Goal: Check status: Check status

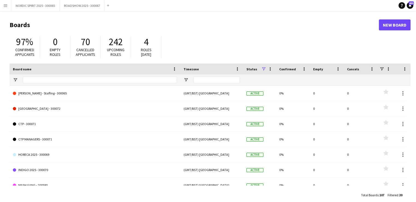
click at [7, 6] on app-icon "Menu" at bounding box center [5, 5] width 4 height 4
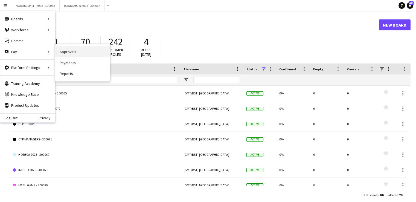
click at [71, 53] on link "Approvals" at bounding box center [82, 51] width 55 height 11
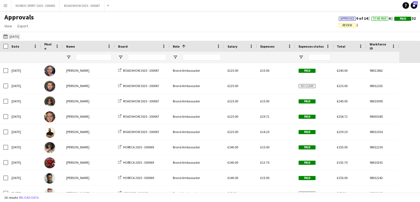
click at [20, 37] on button "[DATE] [DATE]" at bounding box center [11, 36] width 18 height 7
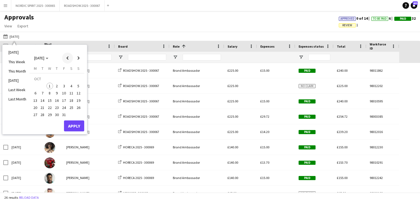
click at [68, 58] on span "Previous month" at bounding box center [67, 57] width 11 height 11
click at [66, 58] on span "Previous month" at bounding box center [67, 57] width 11 height 11
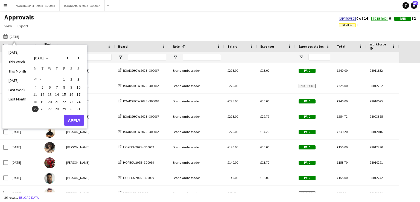
click at [57, 108] on span "28" at bounding box center [57, 109] width 7 height 7
click at [75, 117] on button "Apply" at bounding box center [74, 120] width 20 height 11
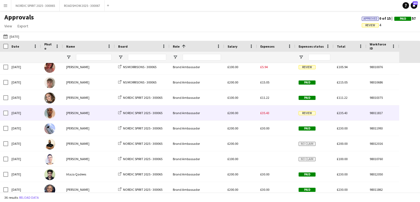
click at [265, 113] on span "£35.43" at bounding box center [264, 113] width 9 height 4
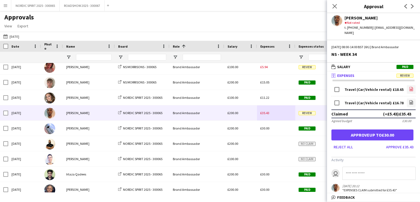
click at [410, 89] on icon at bounding box center [411, 90] width 2 height 2
click at [409, 100] on icon "file-image" at bounding box center [411, 102] width 4 height 4
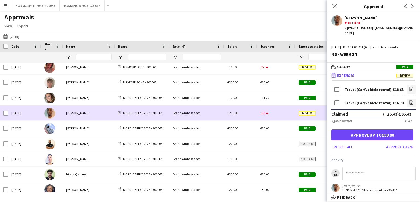
click at [277, 116] on div "£35.43" at bounding box center [276, 112] width 38 height 15
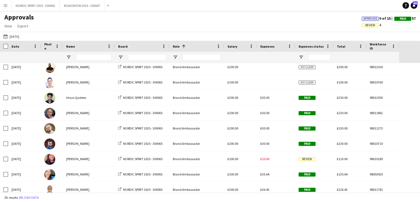
scroll to position [218, 0]
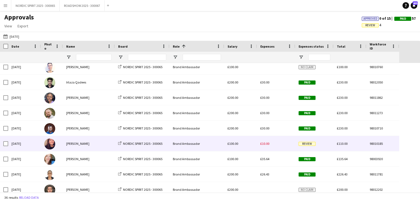
click at [268, 143] on span "£10.00" at bounding box center [264, 143] width 9 height 4
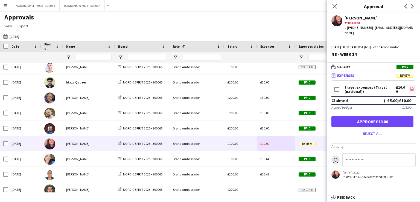
click at [412, 89] on icon at bounding box center [412, 90] width 2 height 2
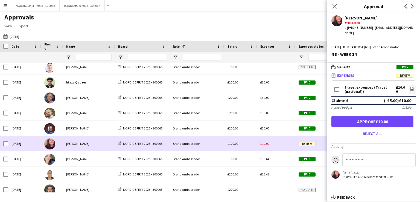
click at [279, 146] on div "£10.00" at bounding box center [276, 143] width 38 height 15
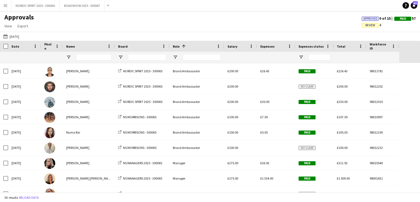
scroll to position [326, 0]
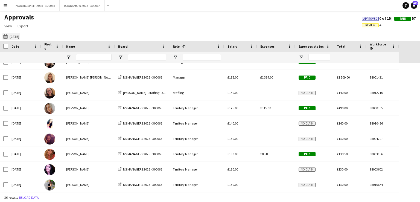
click at [18, 36] on button "[DATE] [DATE]" at bounding box center [11, 36] width 18 height 7
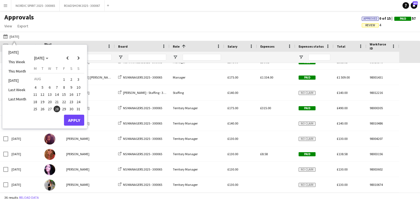
click at [64, 108] on span "29" at bounding box center [64, 109] width 7 height 7
click at [73, 119] on button "Apply" at bounding box center [74, 120] width 20 height 11
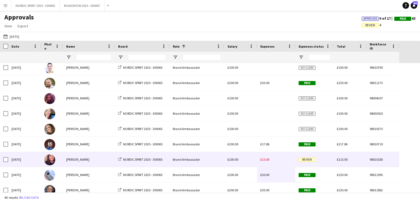
click at [280, 161] on div "£15.00" at bounding box center [276, 159] width 38 height 15
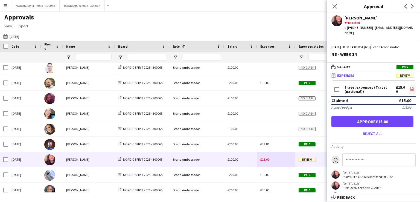
click at [410, 87] on icon "file-image" at bounding box center [412, 89] width 4 height 4
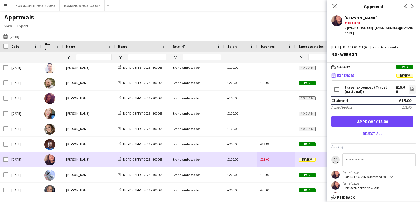
click at [284, 160] on div "£15.00" at bounding box center [276, 159] width 38 height 15
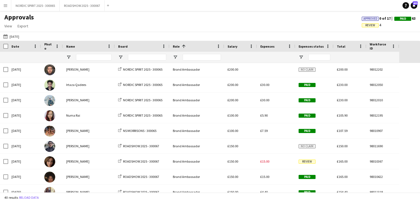
scroll to position [351, 0]
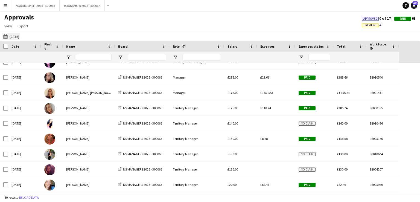
click at [17, 36] on button "[DATE] [DATE]" at bounding box center [11, 36] width 18 height 7
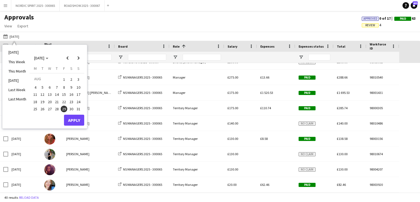
click at [72, 110] on span "30" at bounding box center [71, 109] width 7 height 7
click at [74, 117] on button "Apply" at bounding box center [74, 120] width 20 height 11
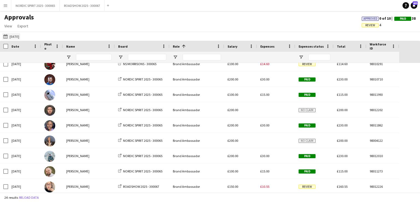
click at [15, 37] on button "[DATE] [DATE]" at bounding box center [11, 36] width 18 height 7
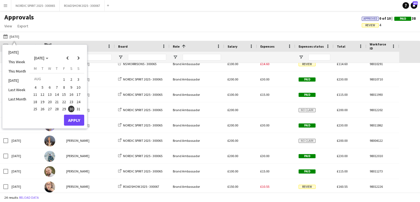
click at [78, 110] on span "31" at bounding box center [78, 109] width 7 height 7
click at [77, 118] on button "Apply" at bounding box center [74, 120] width 20 height 11
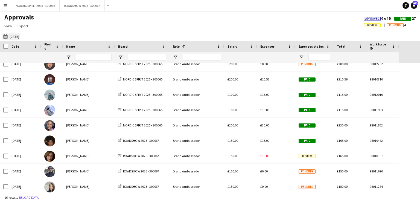
click at [15, 36] on button "[DATE] [DATE]" at bounding box center [11, 36] width 18 height 7
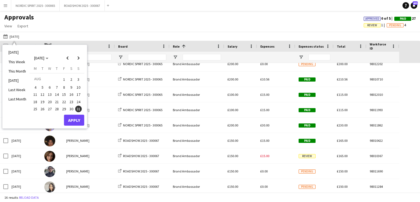
click at [64, 108] on span "29" at bounding box center [64, 109] width 7 height 7
click at [72, 119] on button "Apply" at bounding box center [74, 120] width 20 height 11
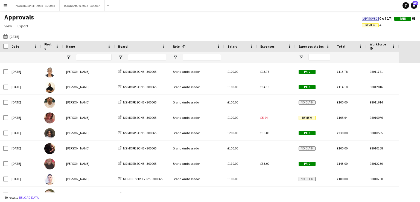
scroll to position [83, 0]
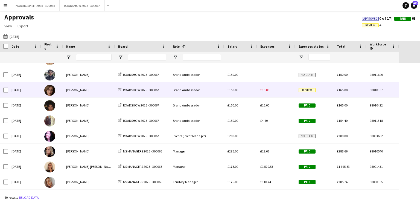
click at [266, 89] on span "£15.00" at bounding box center [264, 90] width 9 height 4
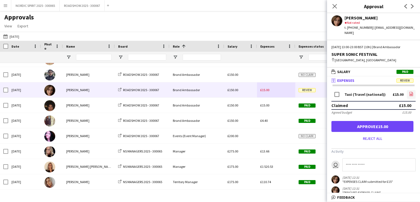
click at [409, 94] on icon "file-image" at bounding box center [411, 94] width 4 height 4
click at [15, 37] on button "[DATE] [DATE]" at bounding box center [11, 36] width 18 height 7
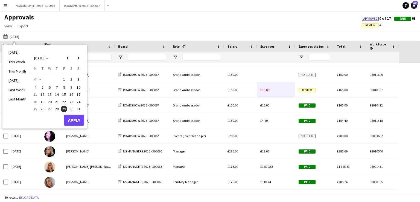
click at [71, 107] on span "30" at bounding box center [71, 109] width 7 height 7
click at [78, 118] on button "Apply" at bounding box center [74, 120] width 20 height 11
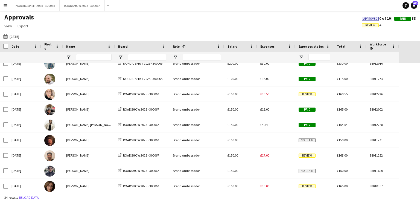
scroll to position [150, 0]
